Goal: Book appointment/travel/reservation

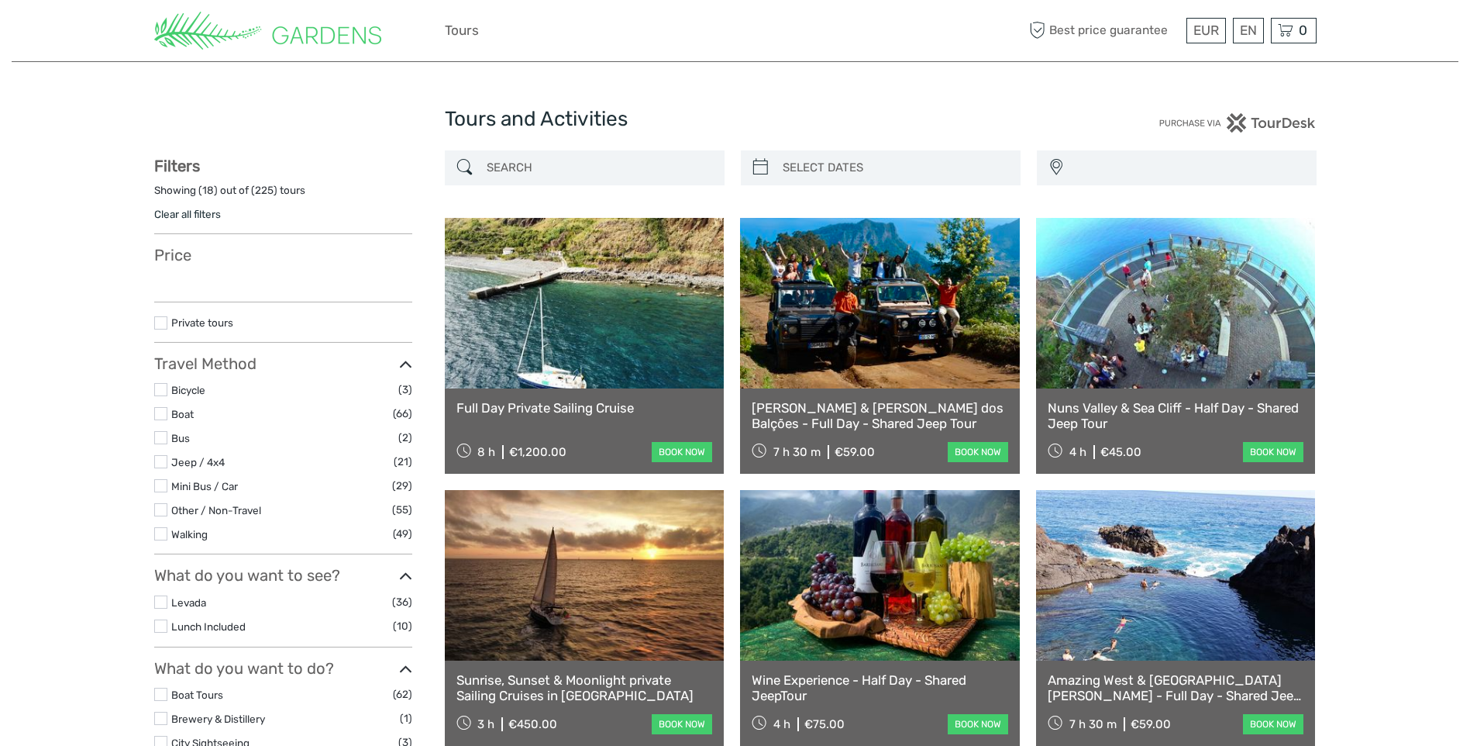
select select
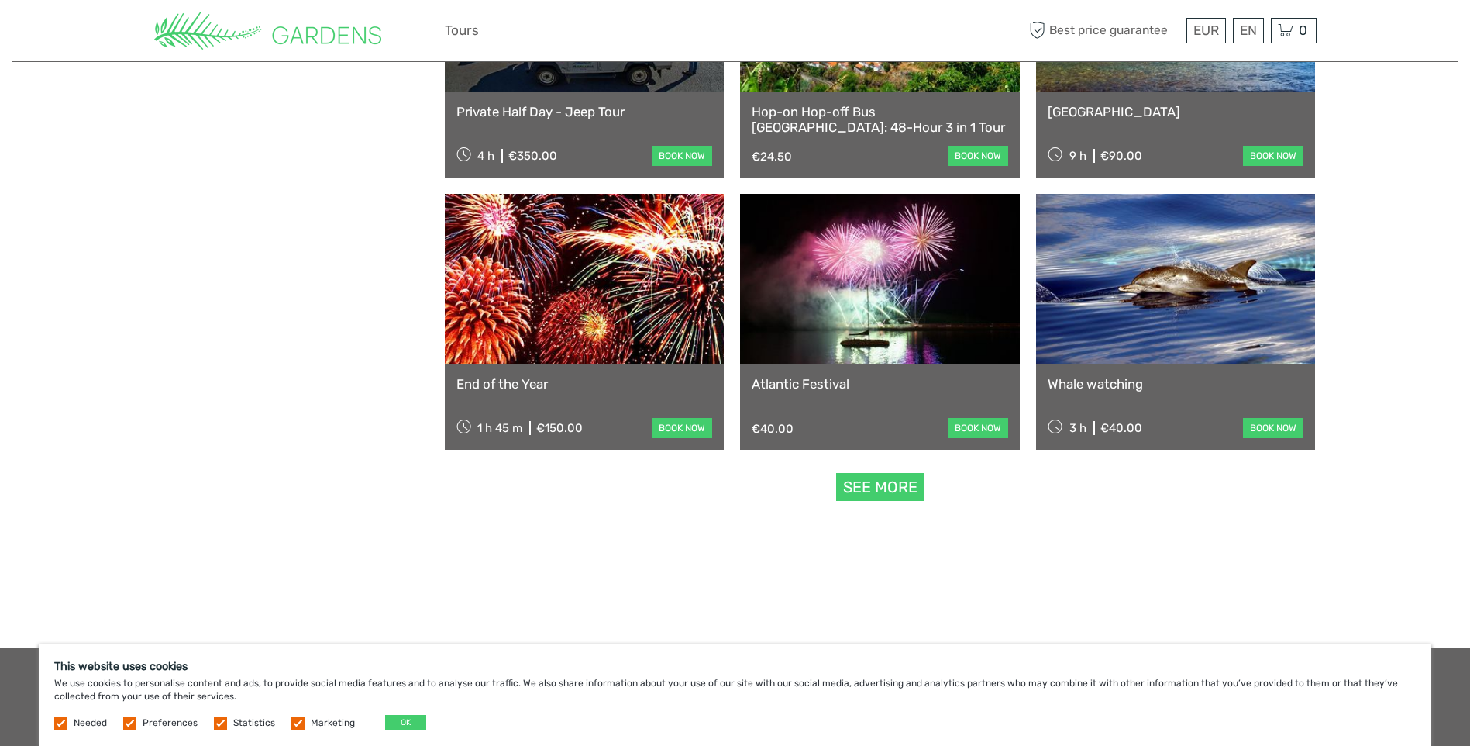
scroll to position [1421, 0]
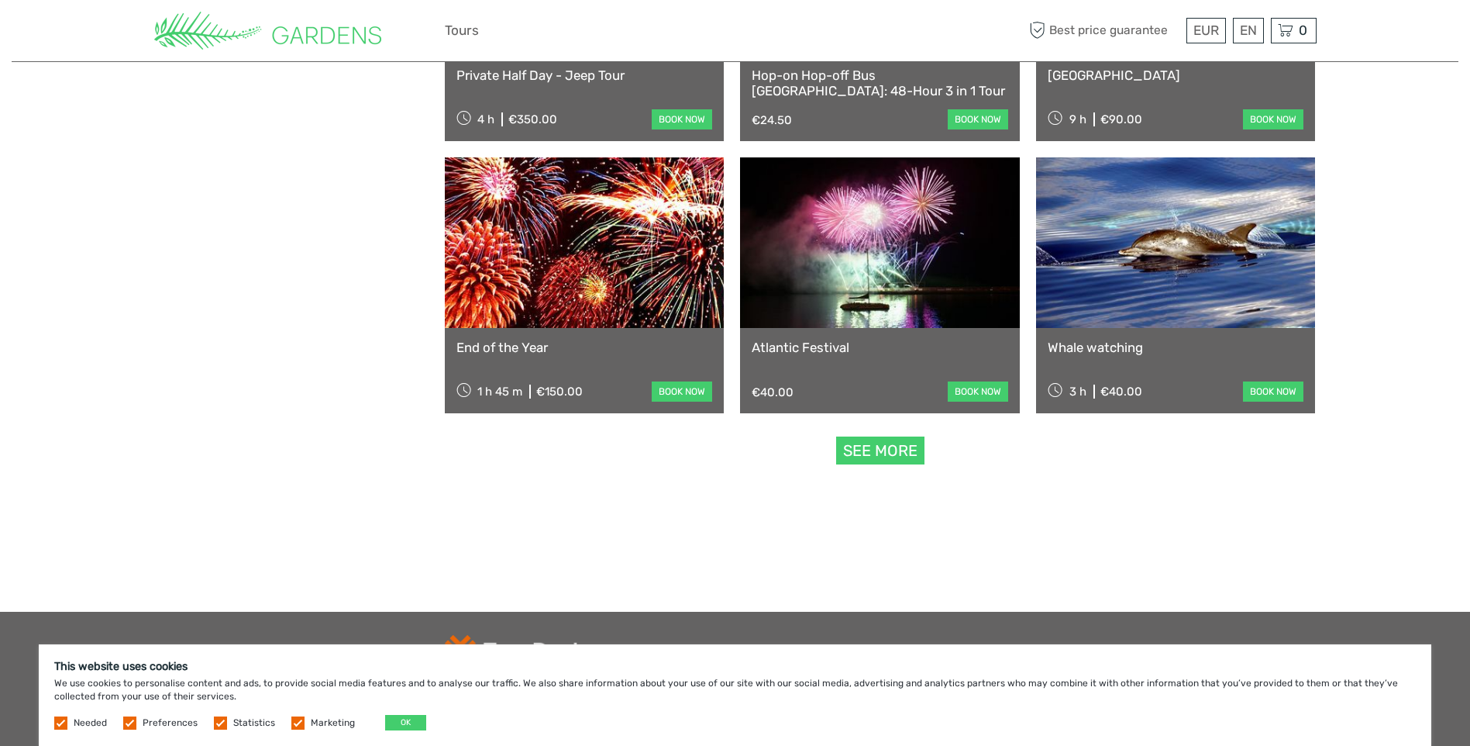
click at [865, 453] on link "See more" at bounding box center [880, 450] width 88 height 29
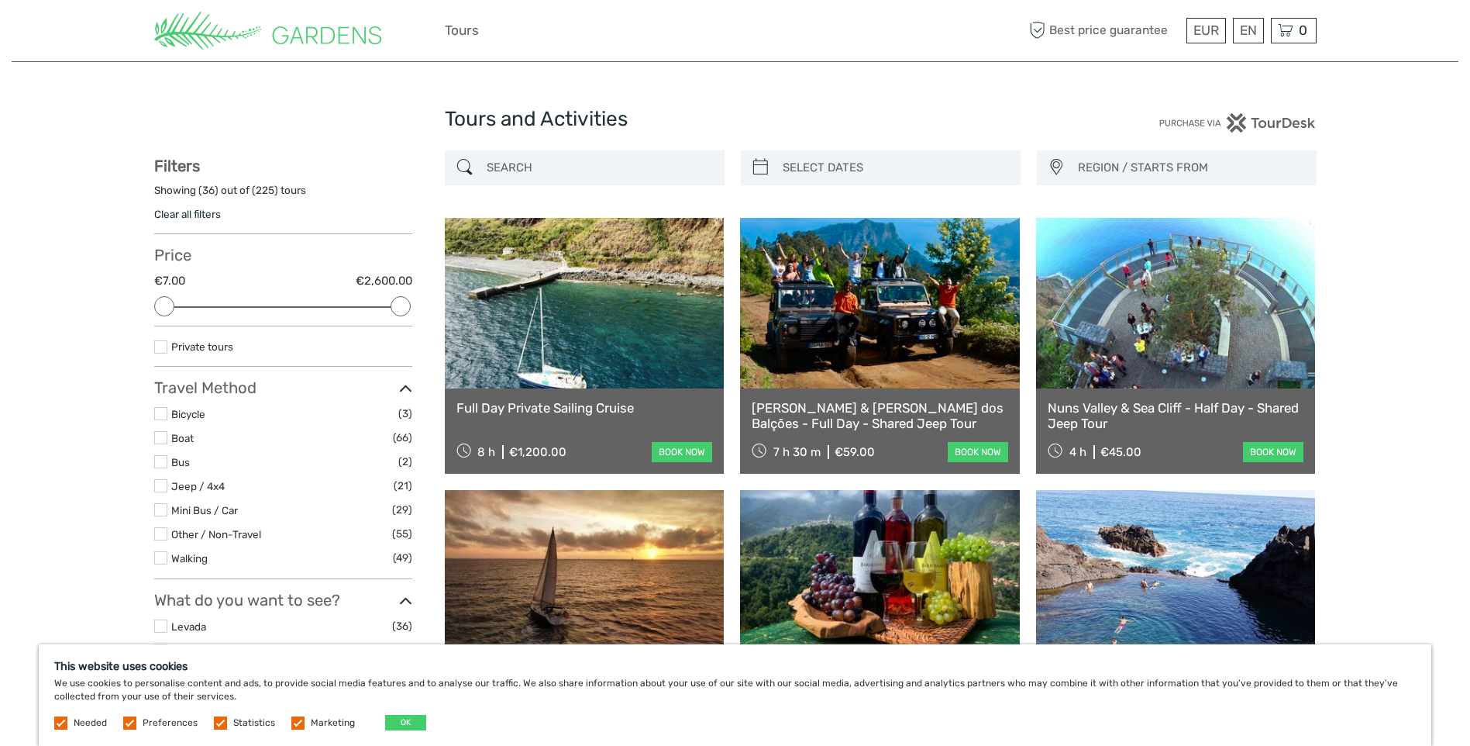
scroll to position [129, 0]
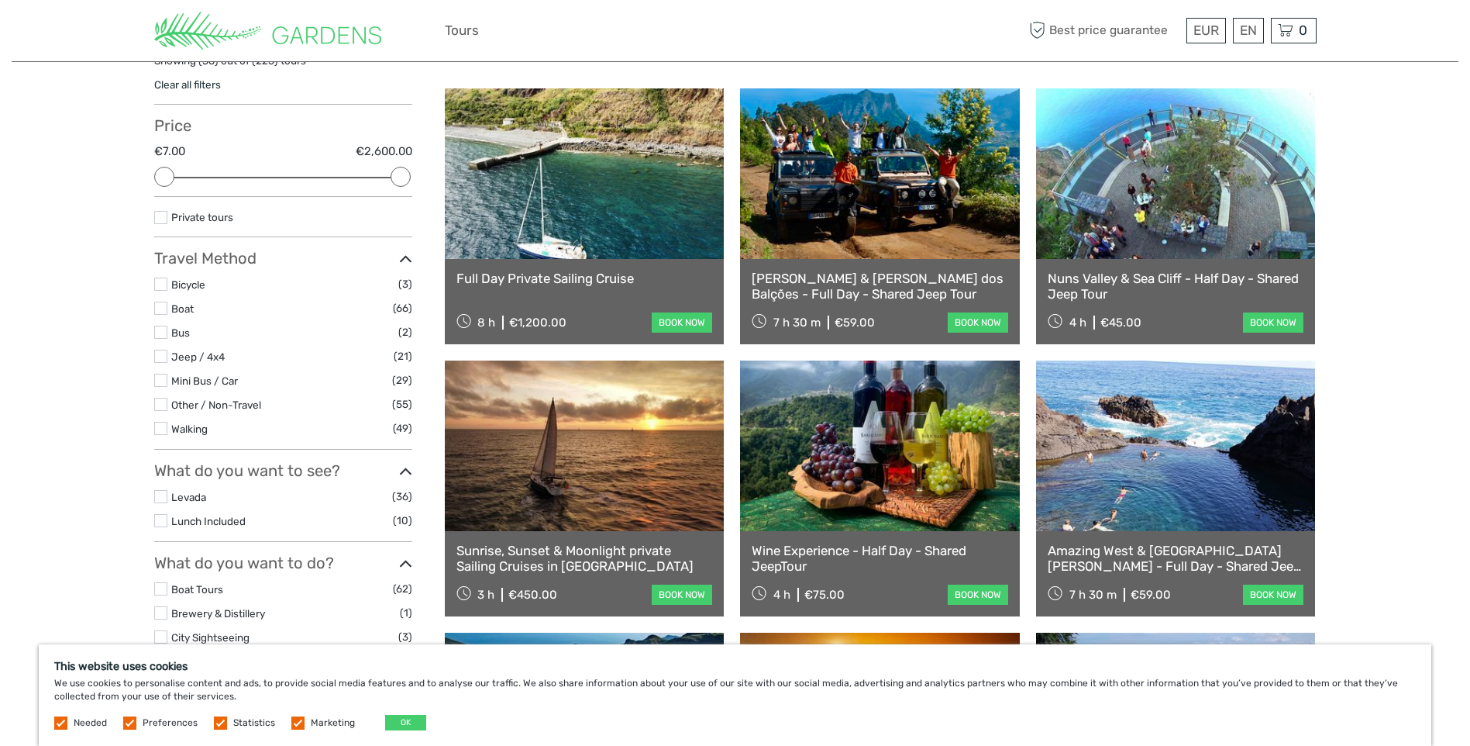
click at [160, 284] on label at bounding box center [160, 283] width 13 height 13
click at [0, 0] on input "checkbox" at bounding box center [0, 0] width 0 height 0
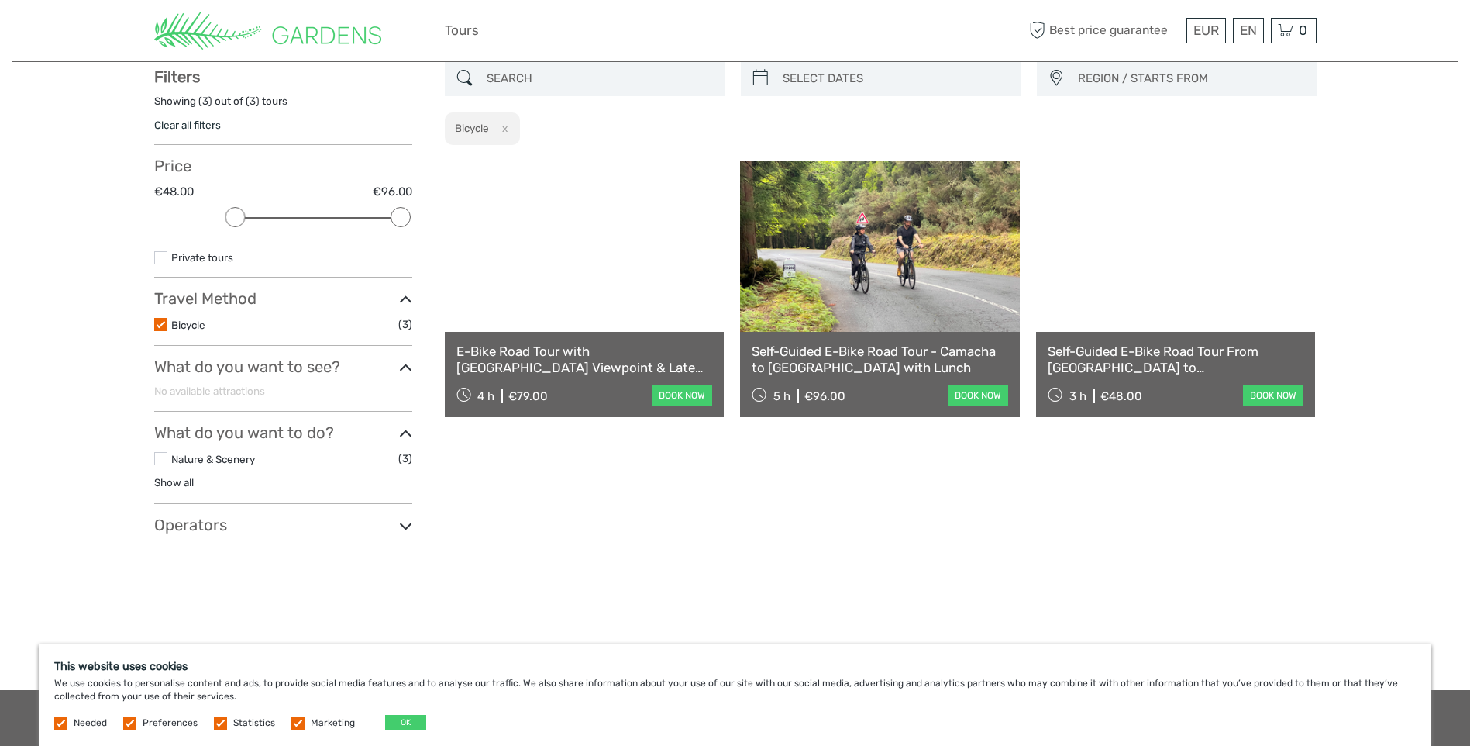
scroll to position [88, 0]
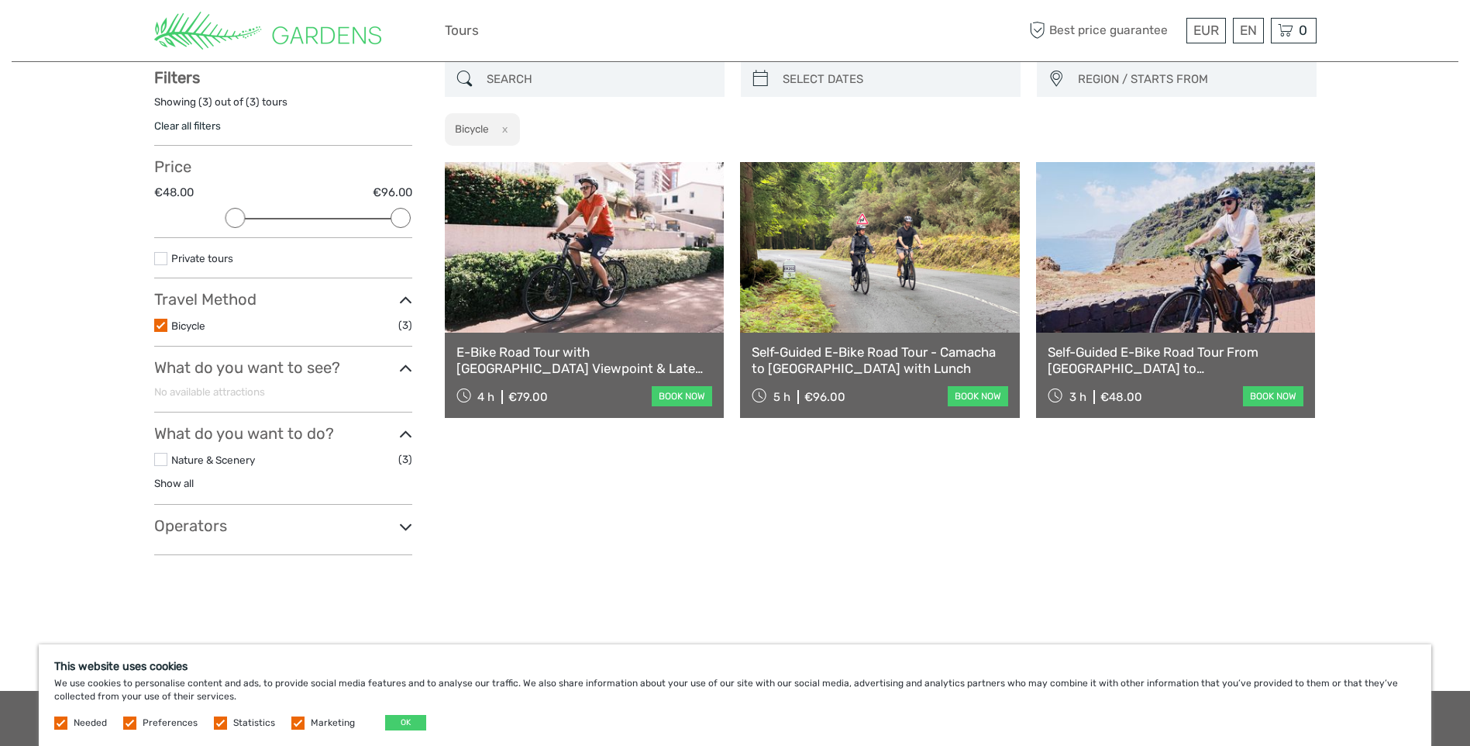
click at [158, 325] on label at bounding box center [160, 325] width 13 height 13
click at [0, 0] on input "checkbox" at bounding box center [0, 0] width 0 height 0
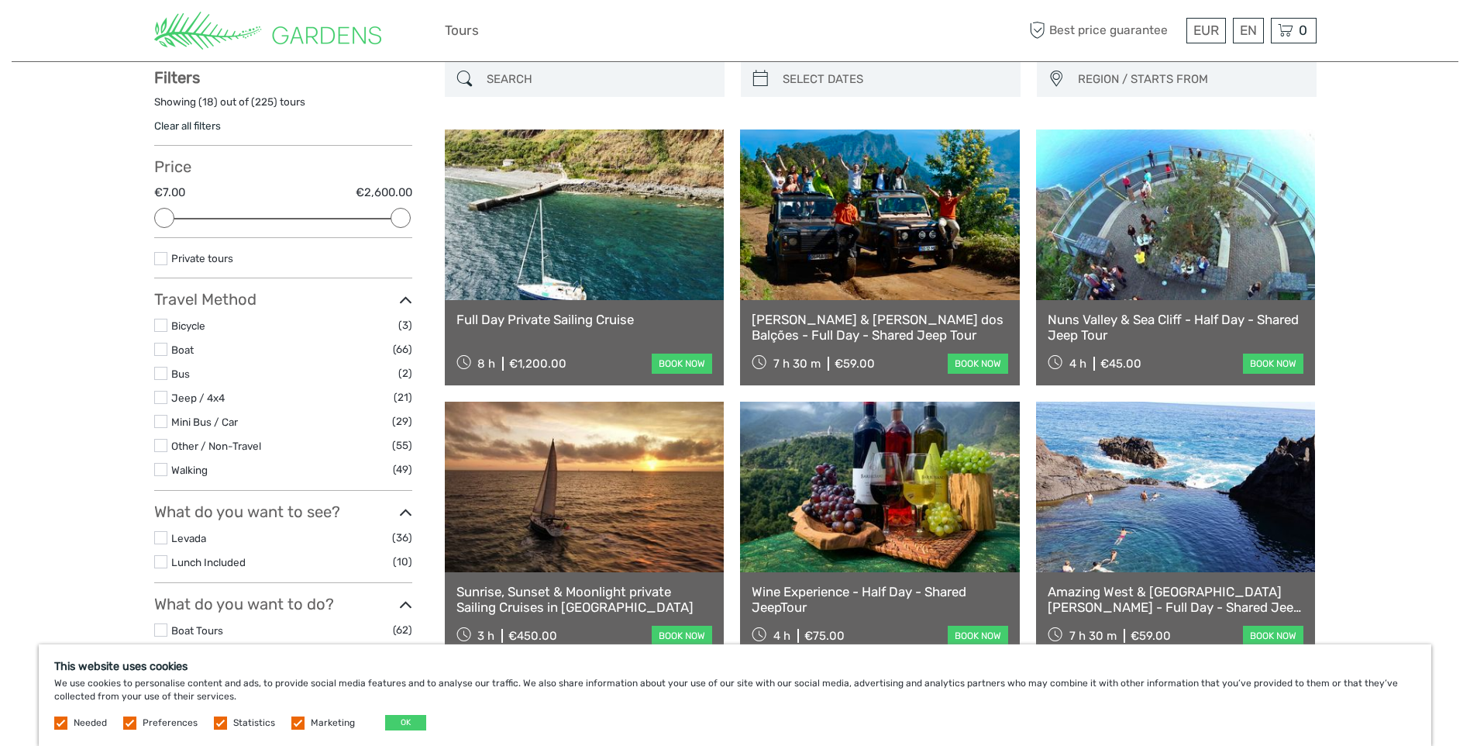
click at [159, 467] on label at bounding box center [160, 469] width 13 height 13
click at [0, 0] on input "checkbox" at bounding box center [0, 0] width 0 height 0
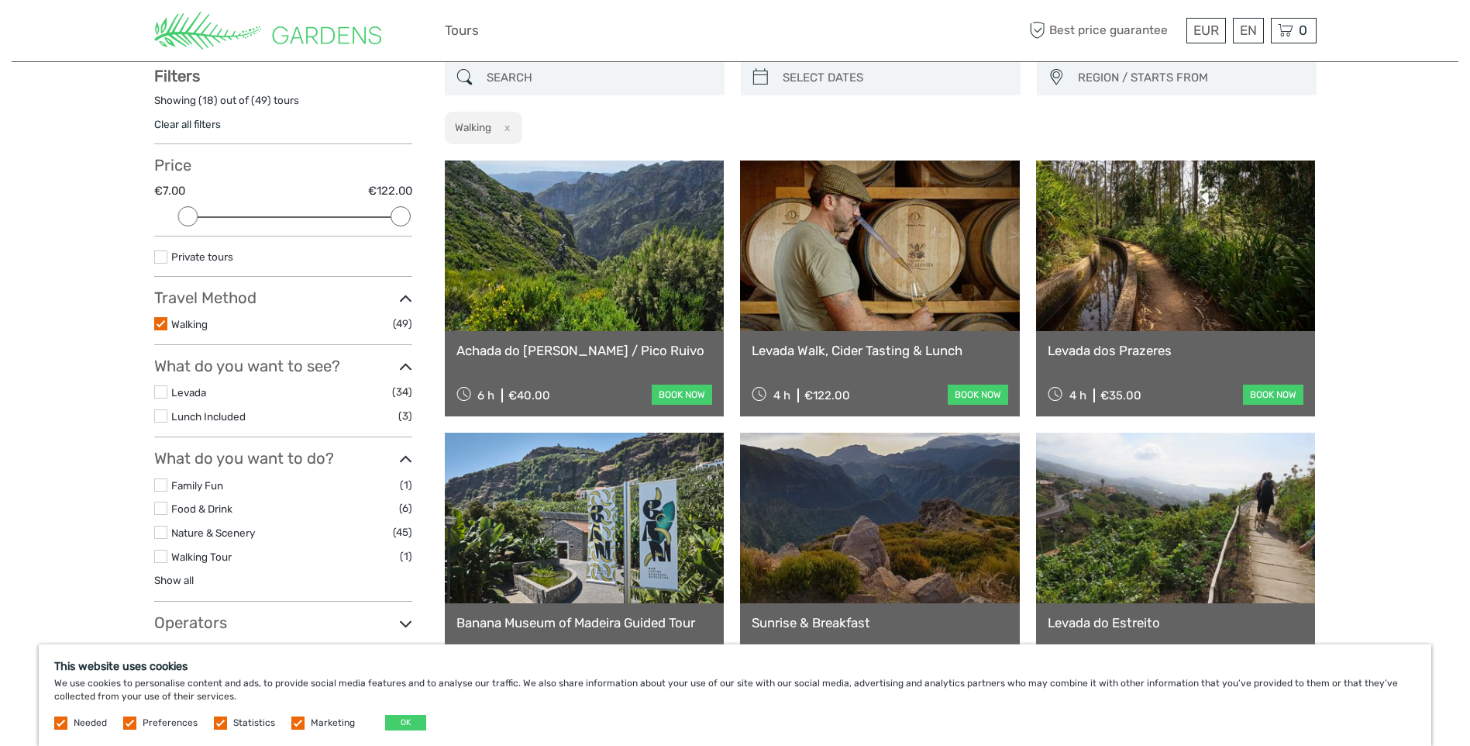
scroll to position [88, 0]
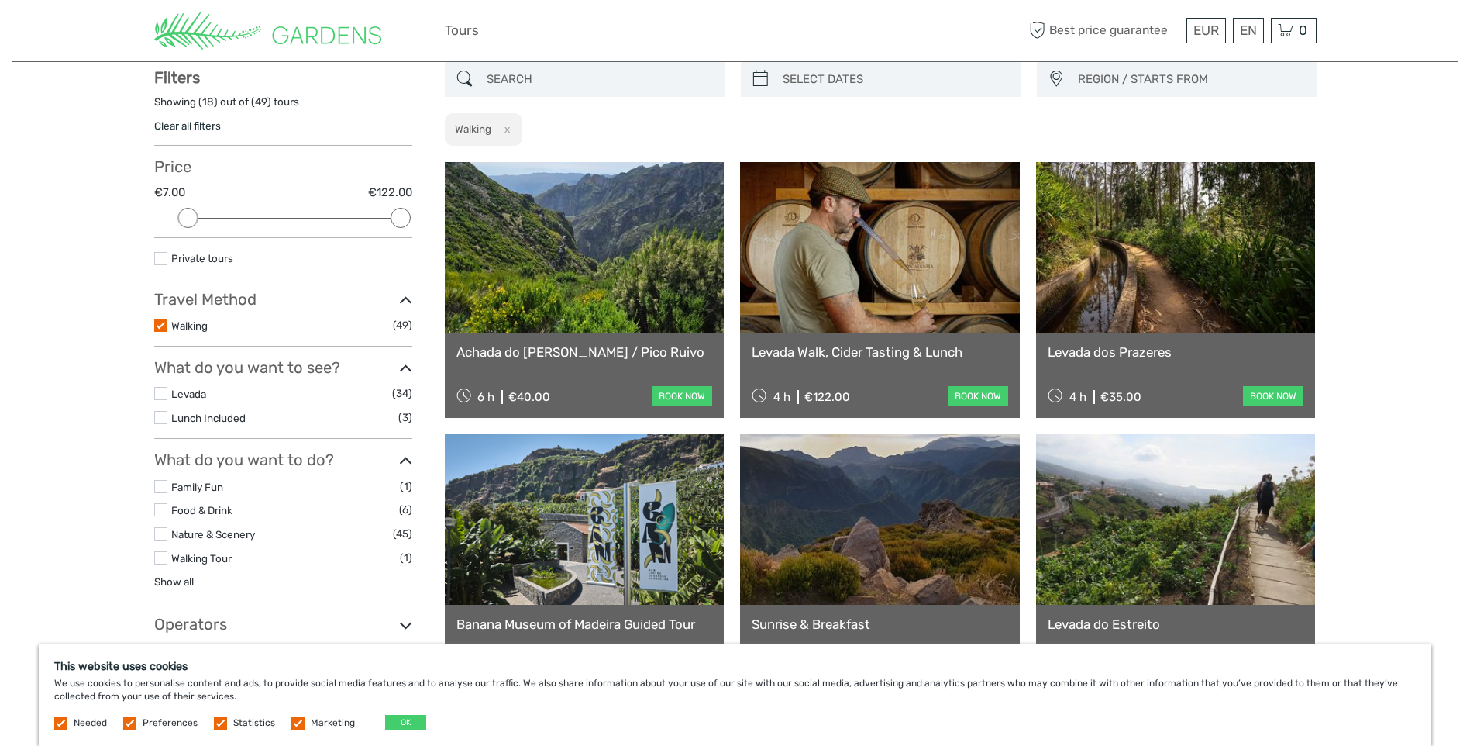
click at [160, 320] on label at bounding box center [160, 325] width 13 height 13
click at [0, 0] on input "checkbox" at bounding box center [0, 0] width 0 height 0
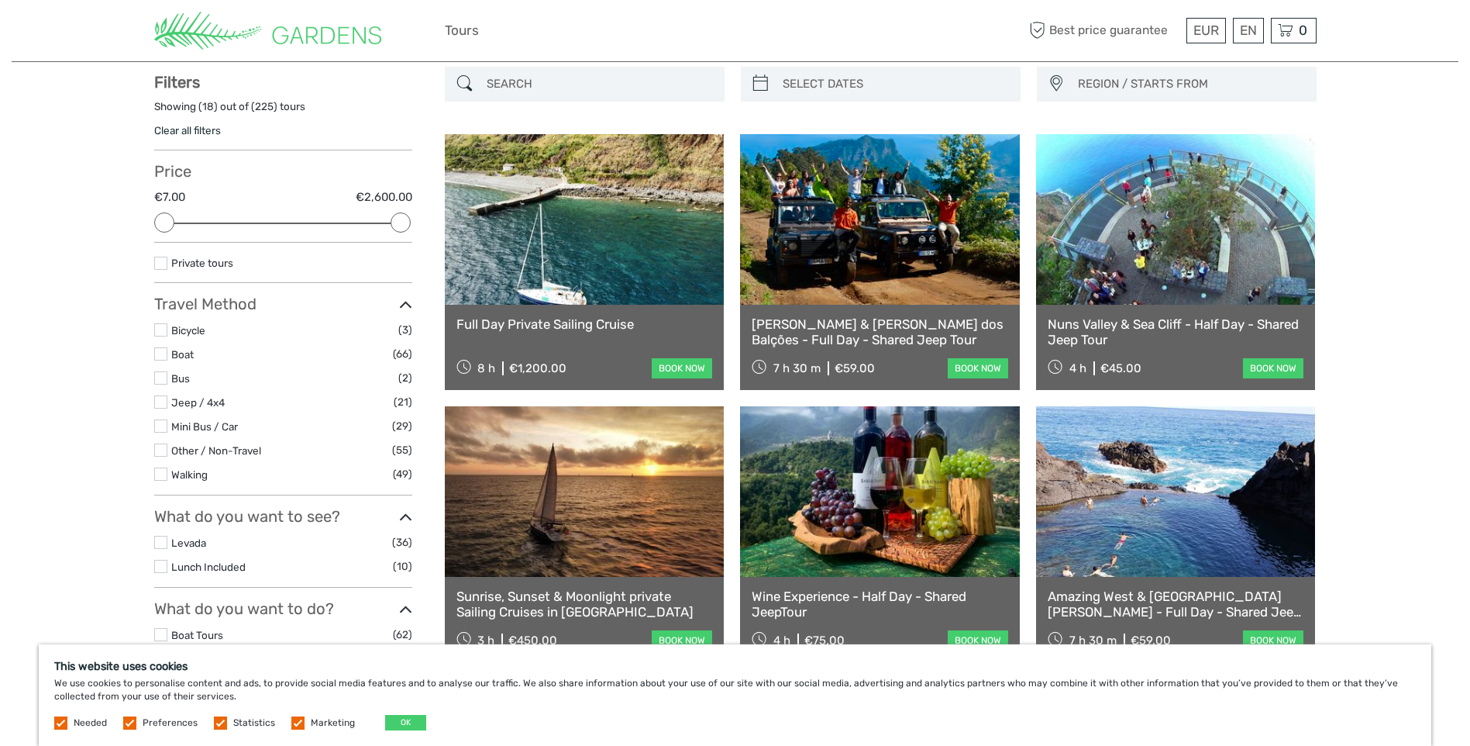
scroll to position [88, 0]
